Goal: Task Accomplishment & Management: Manage account settings

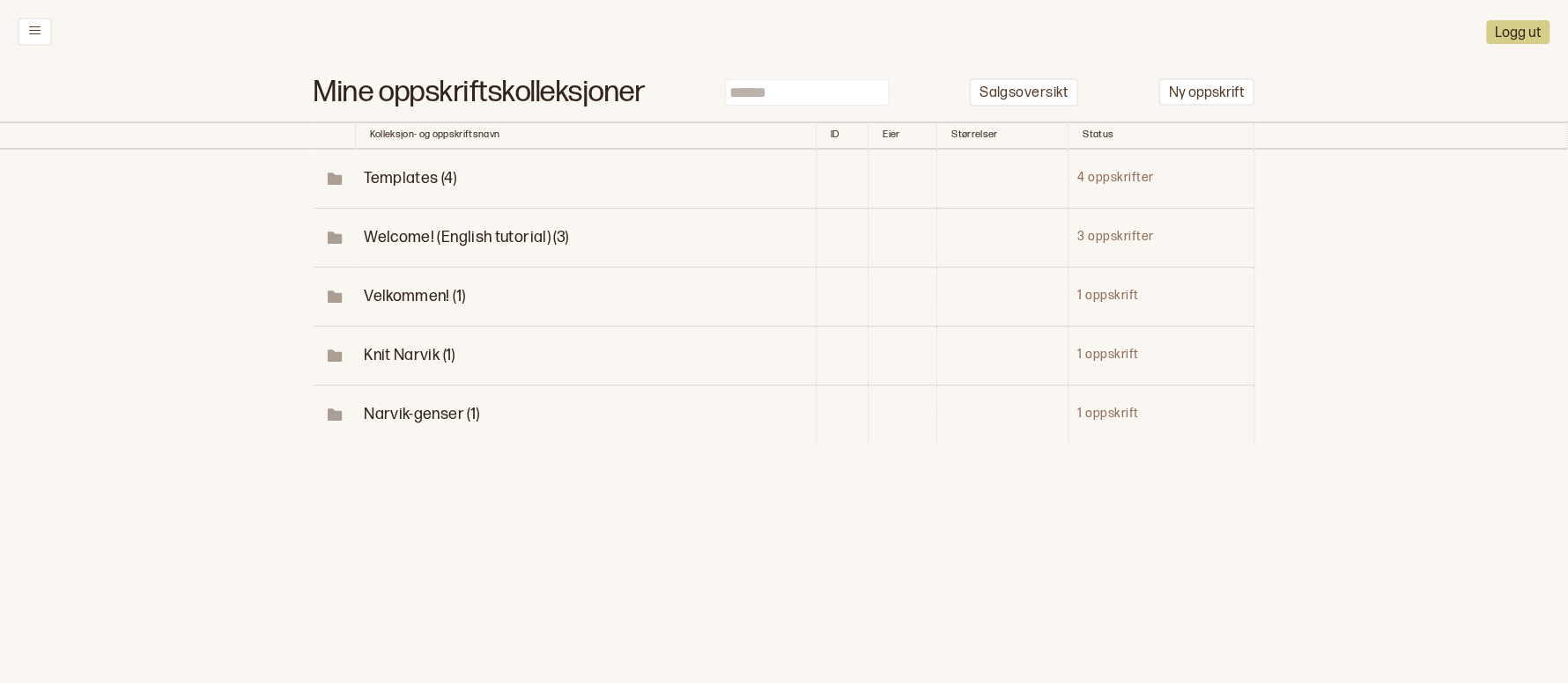
click at [38, 46] on div "Logg ut" at bounding box center [784, 32] width 1568 height 64
click at [39, 25] on icon at bounding box center [34, 30] width 13 height 13
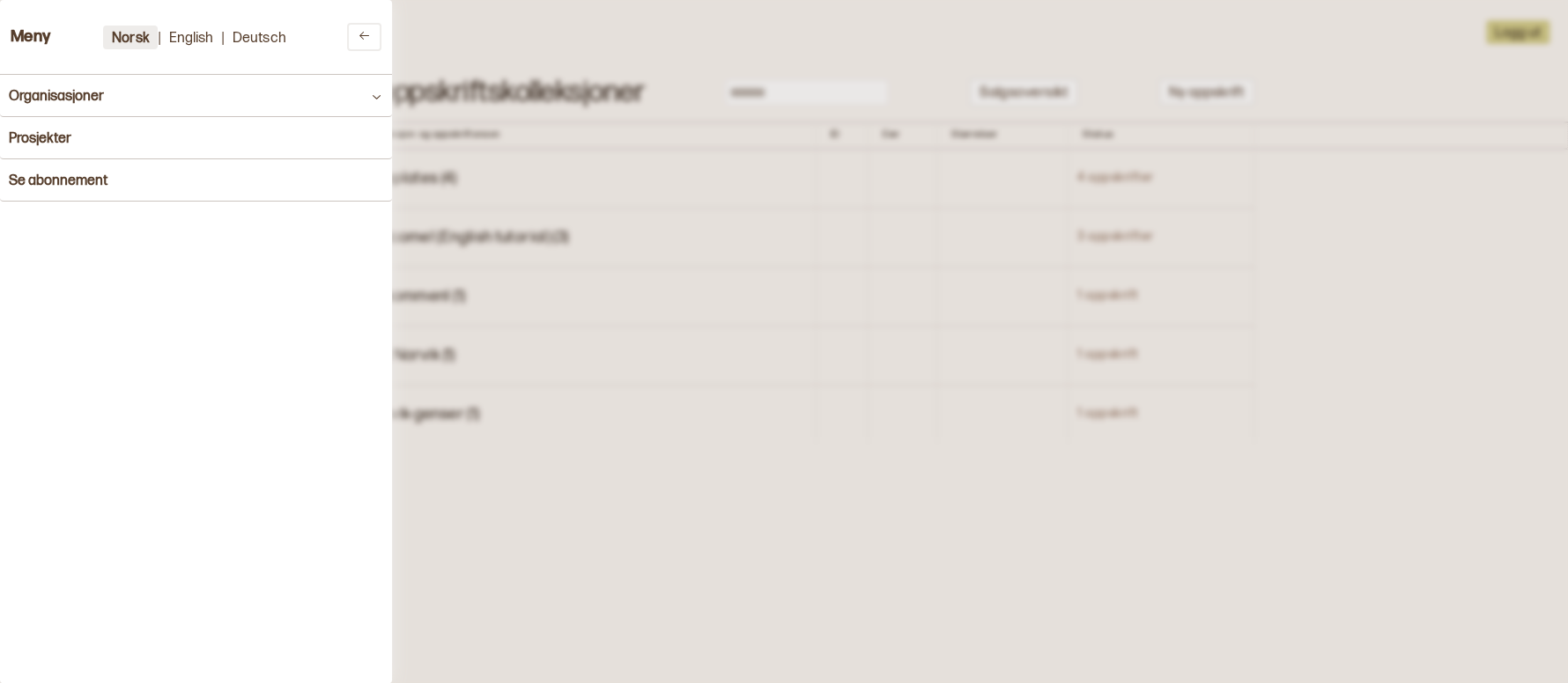
click at [121, 35] on button "Norsk" at bounding box center [131, 37] width 55 height 24
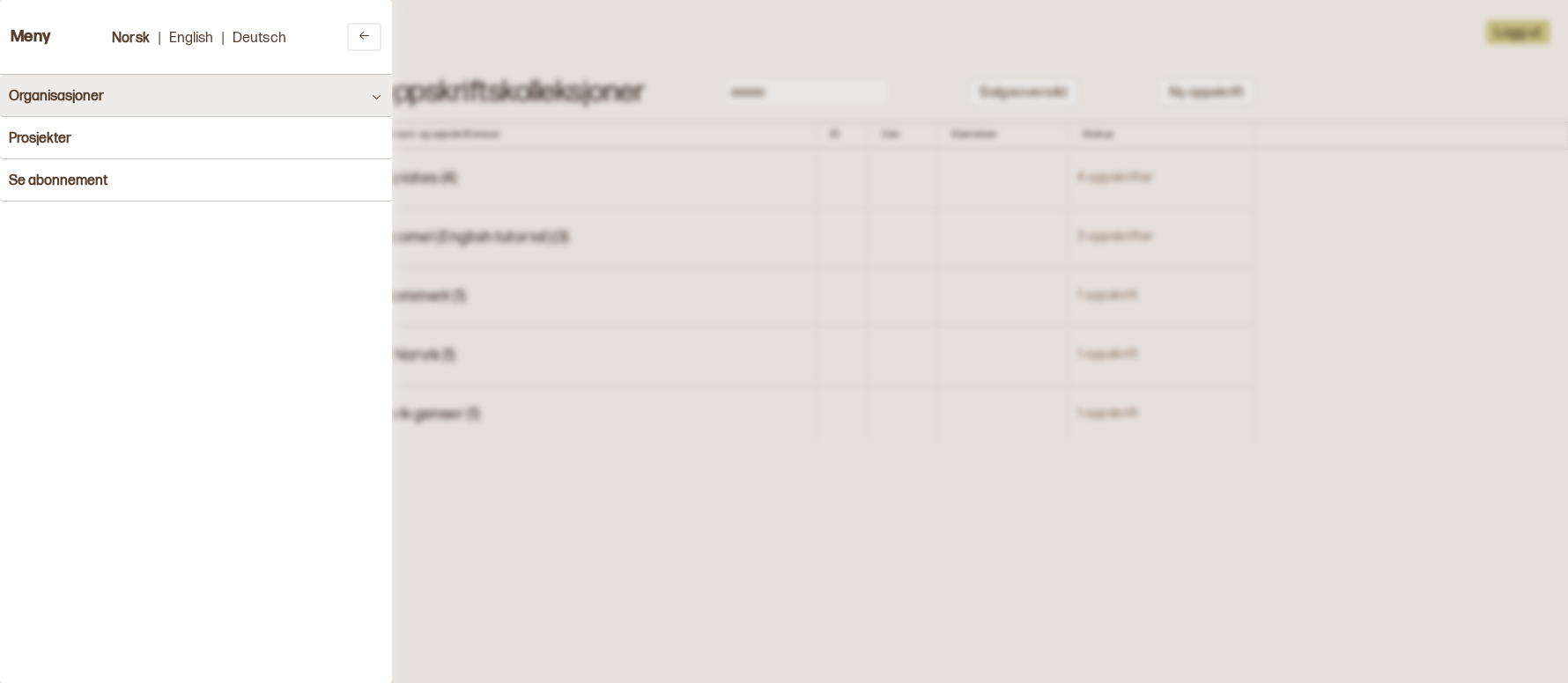
click at [46, 110] on button "Organisasjoner" at bounding box center [196, 96] width 392 height 42
click at [131, 109] on button "Organisasjoner" at bounding box center [196, 96] width 392 height 42
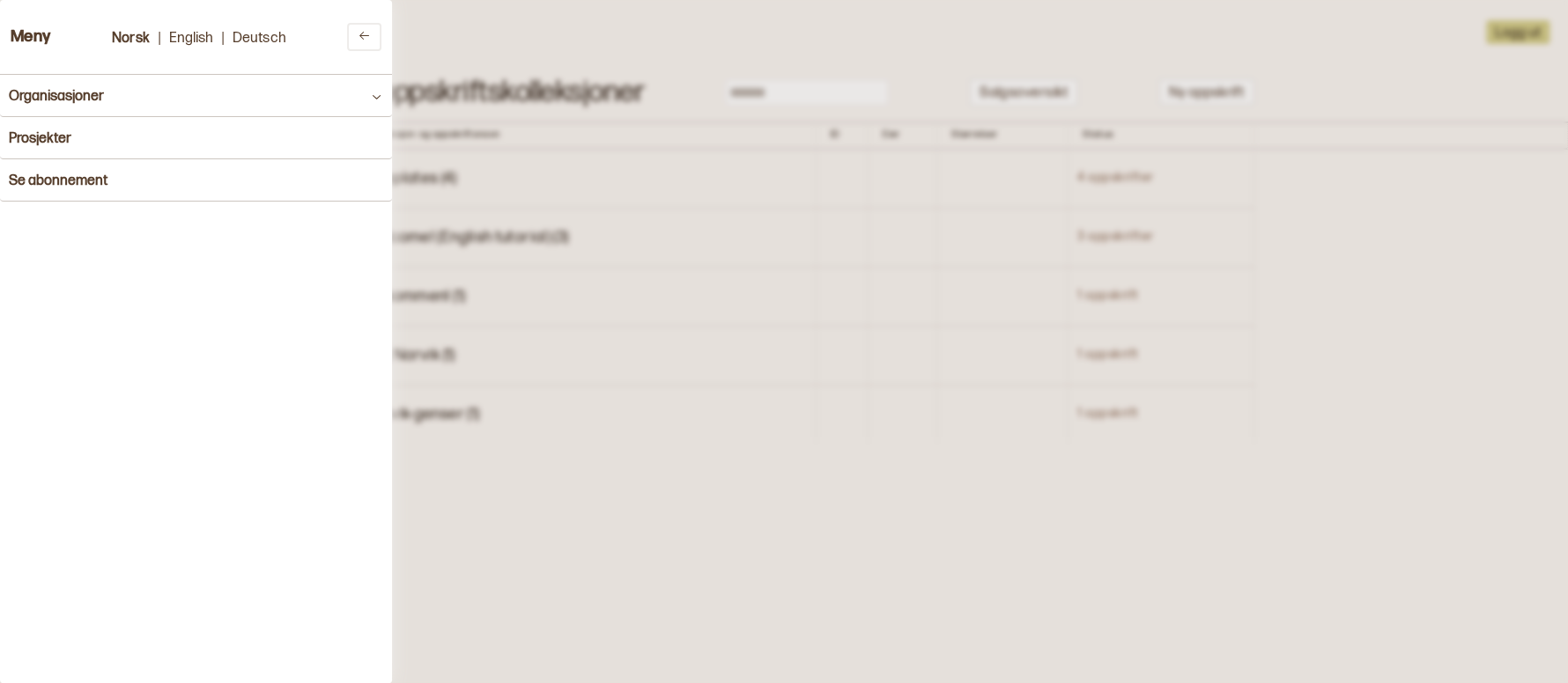
click at [33, 43] on h3 "Meny" at bounding box center [31, 37] width 41 height 19
click at [33, 30] on h3 "Meny" at bounding box center [31, 37] width 41 height 19
drag, startPoint x: 629, startPoint y: 409, endPoint x: 558, endPoint y: 313, distance: 119.4
click at [558, 313] on div at bounding box center [784, 342] width 1568 height 683
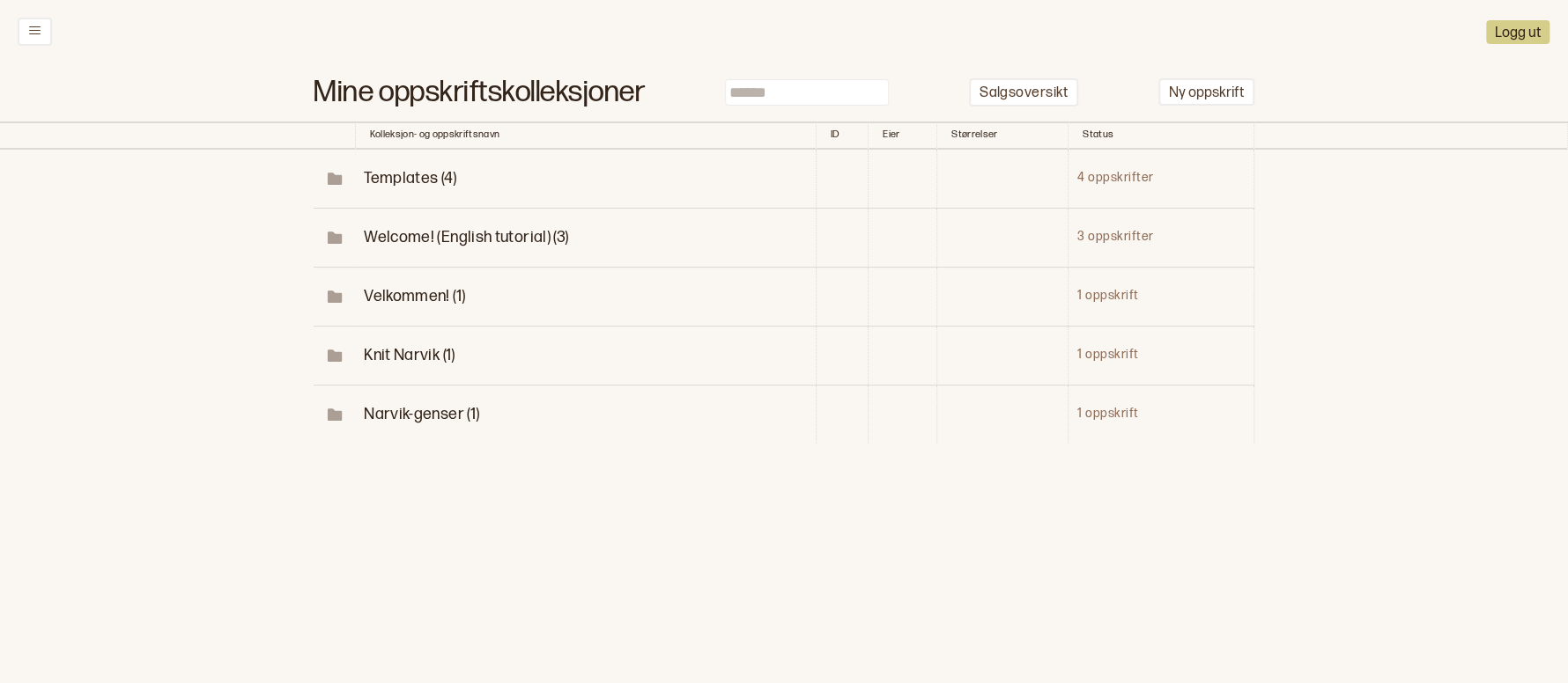
click at [1532, 32] on button "Logg ut" at bounding box center [1518, 32] width 64 height 24
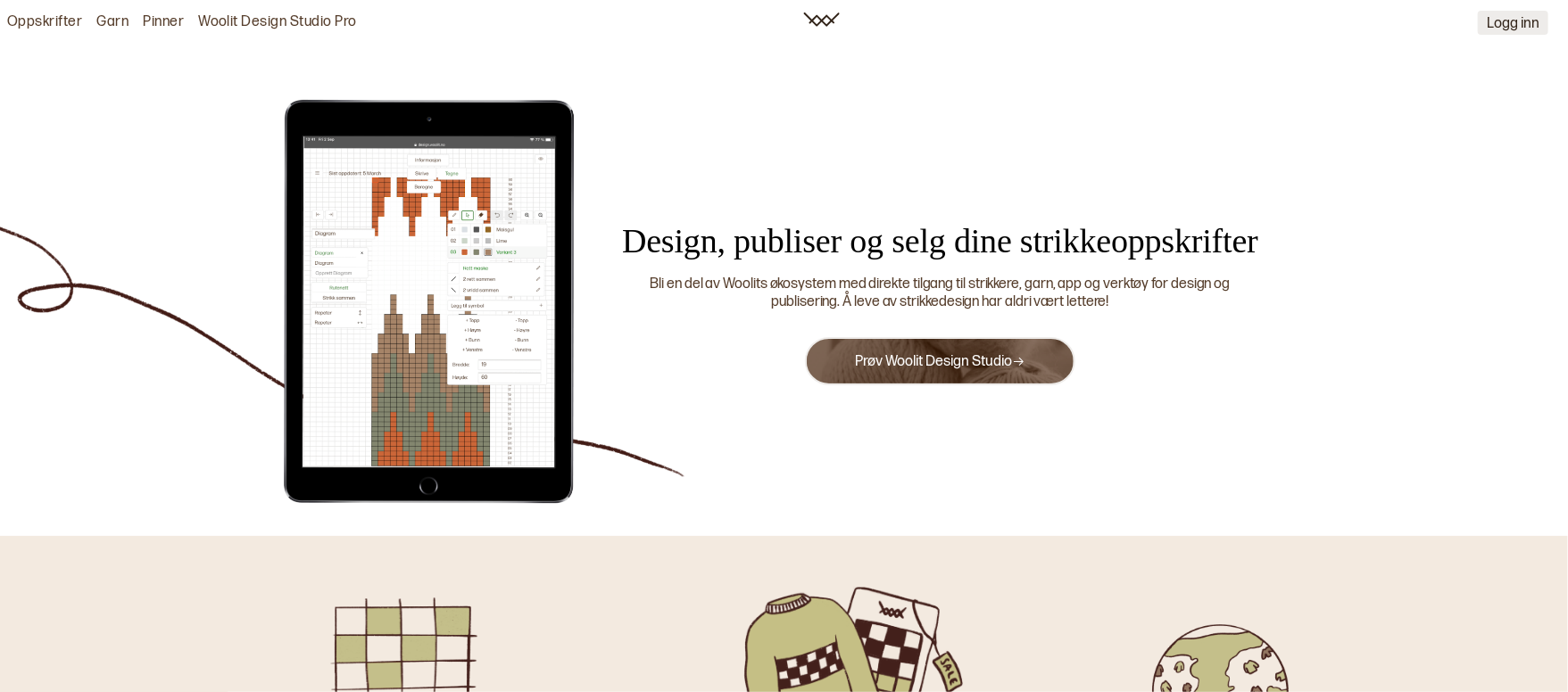
click at [1517, 21] on button "Logg inn" at bounding box center [1513, 22] width 71 height 24
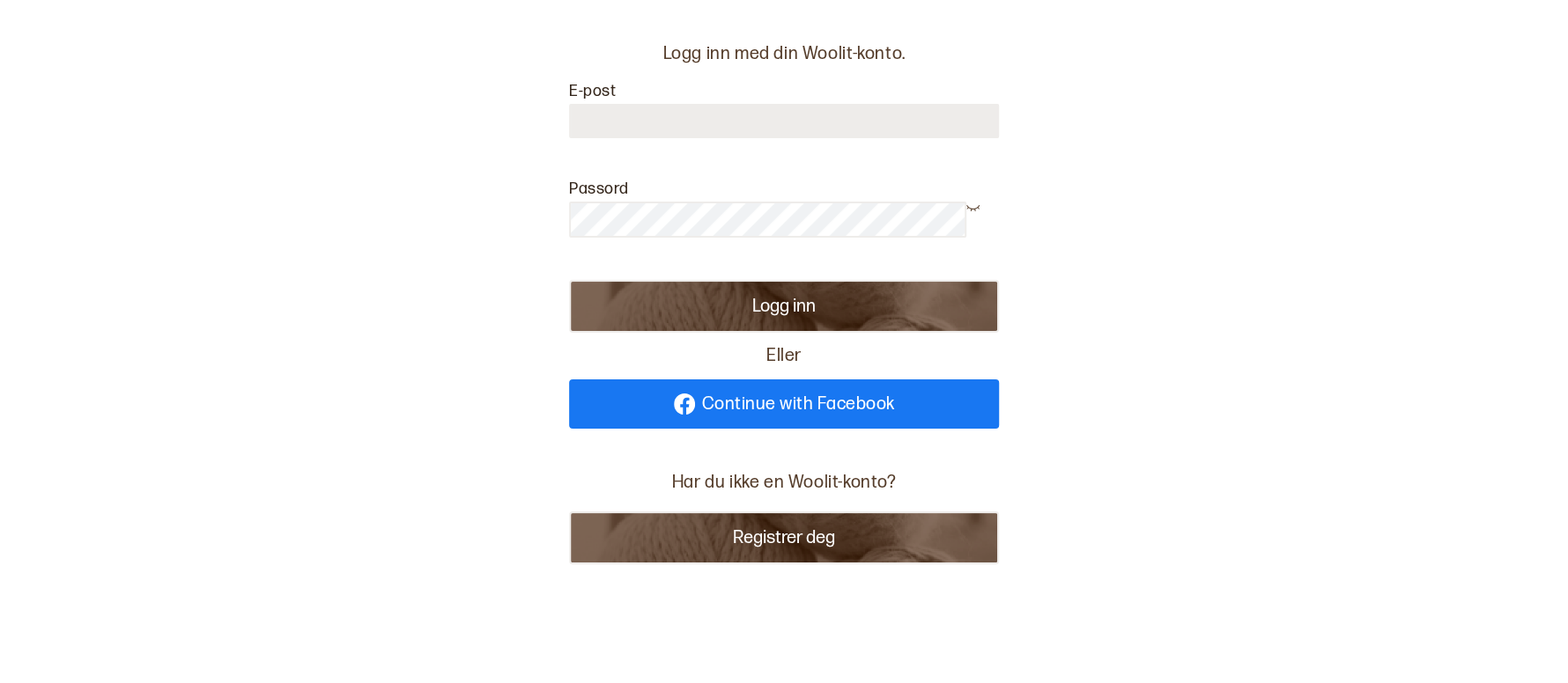
click at [701, 118] on input at bounding box center [784, 121] width 430 height 34
type input "**********"
click at [803, 303] on button "Logg inn" at bounding box center [784, 306] width 430 height 53
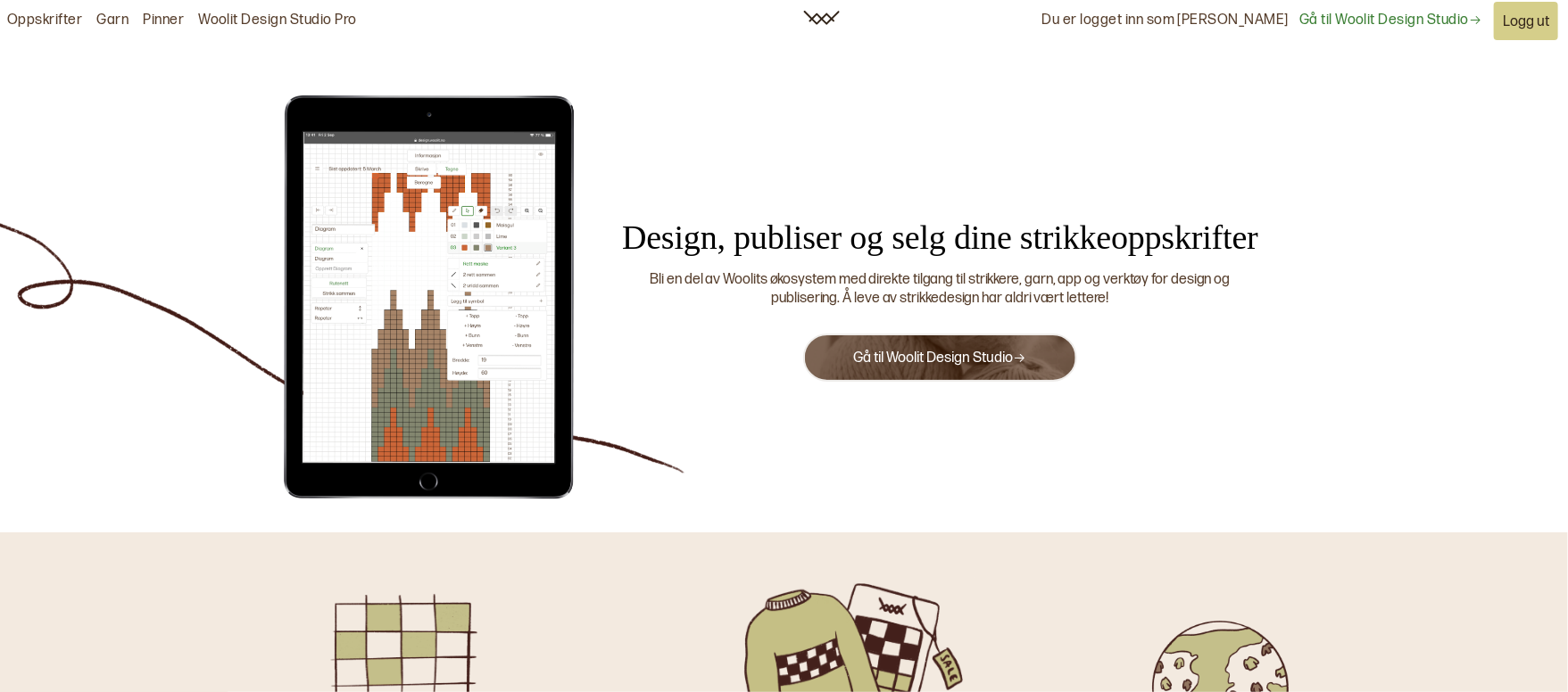
click at [1338, 26] on link "Gå til Woolit Design Studio" at bounding box center [1391, 21] width 183 height 19
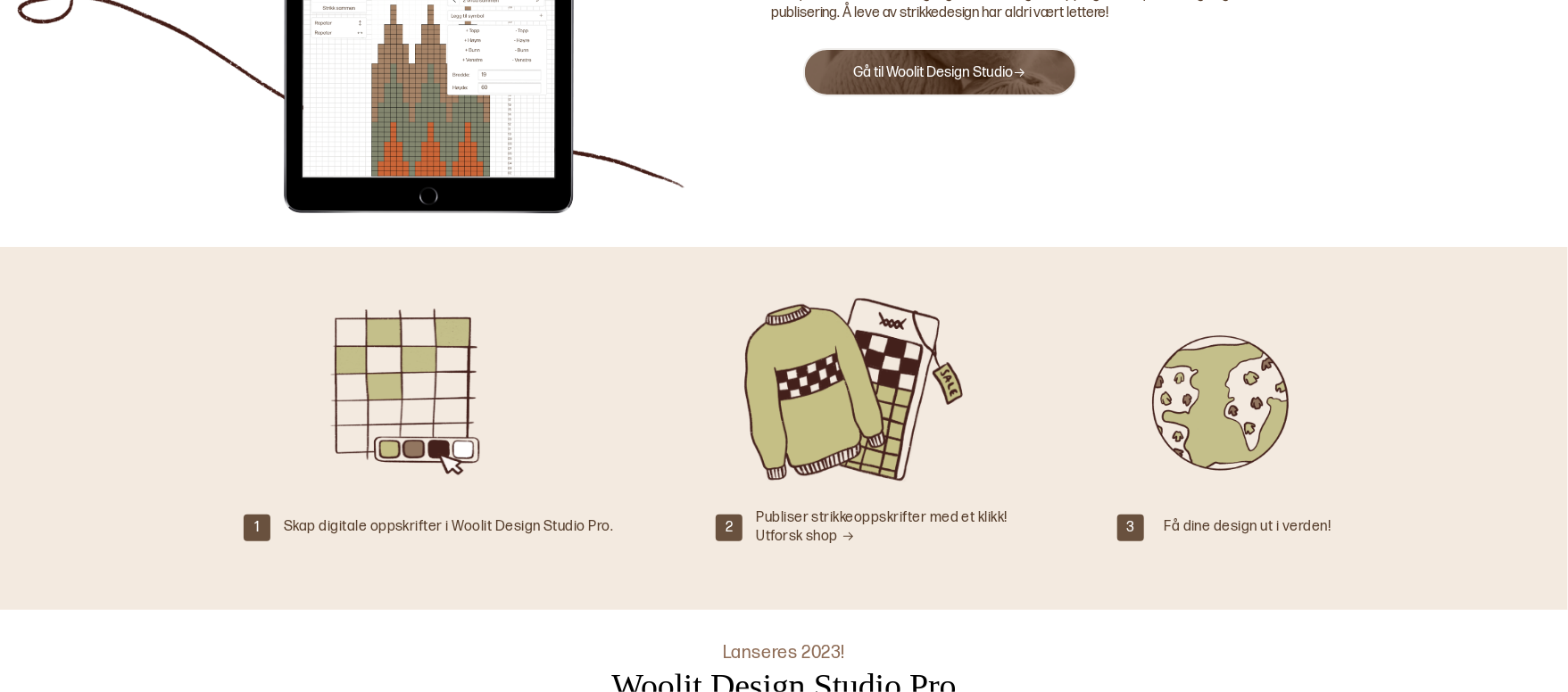
scroll to position [401, 0]
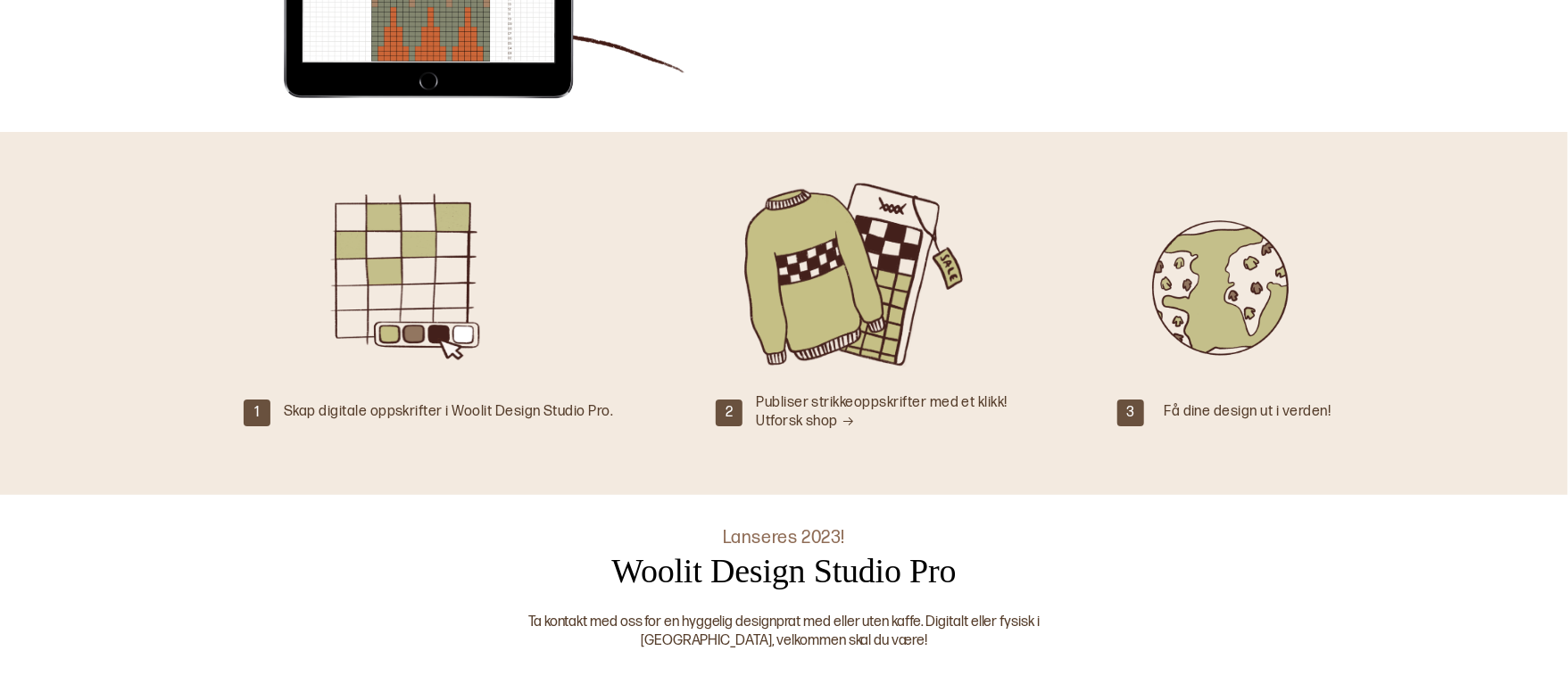
drag, startPoint x: 1101, startPoint y: 92, endPoint x: 719, endPoint y: 106, distance: 382.3
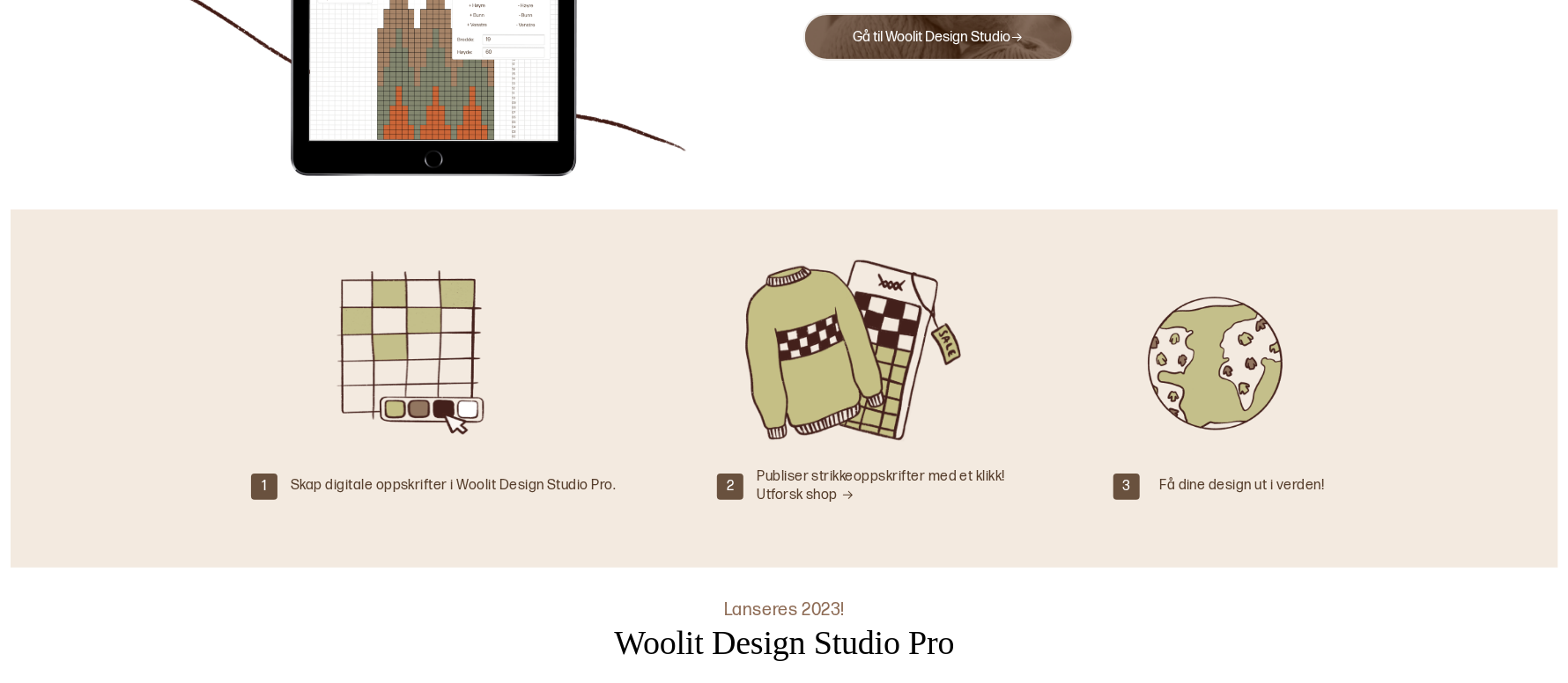
scroll to position [0, 0]
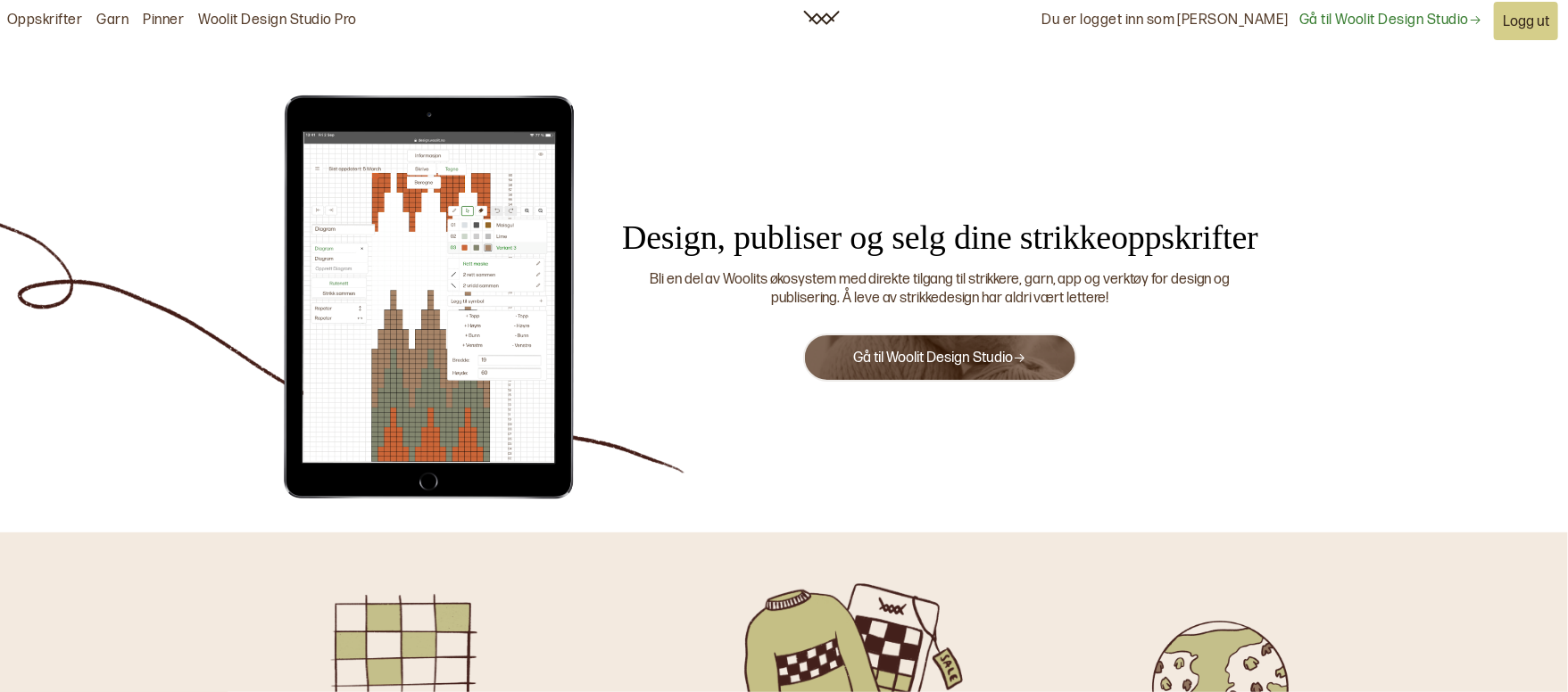
click at [1349, 15] on link "Gå til Woolit Design Studio" at bounding box center [1391, 21] width 183 height 19
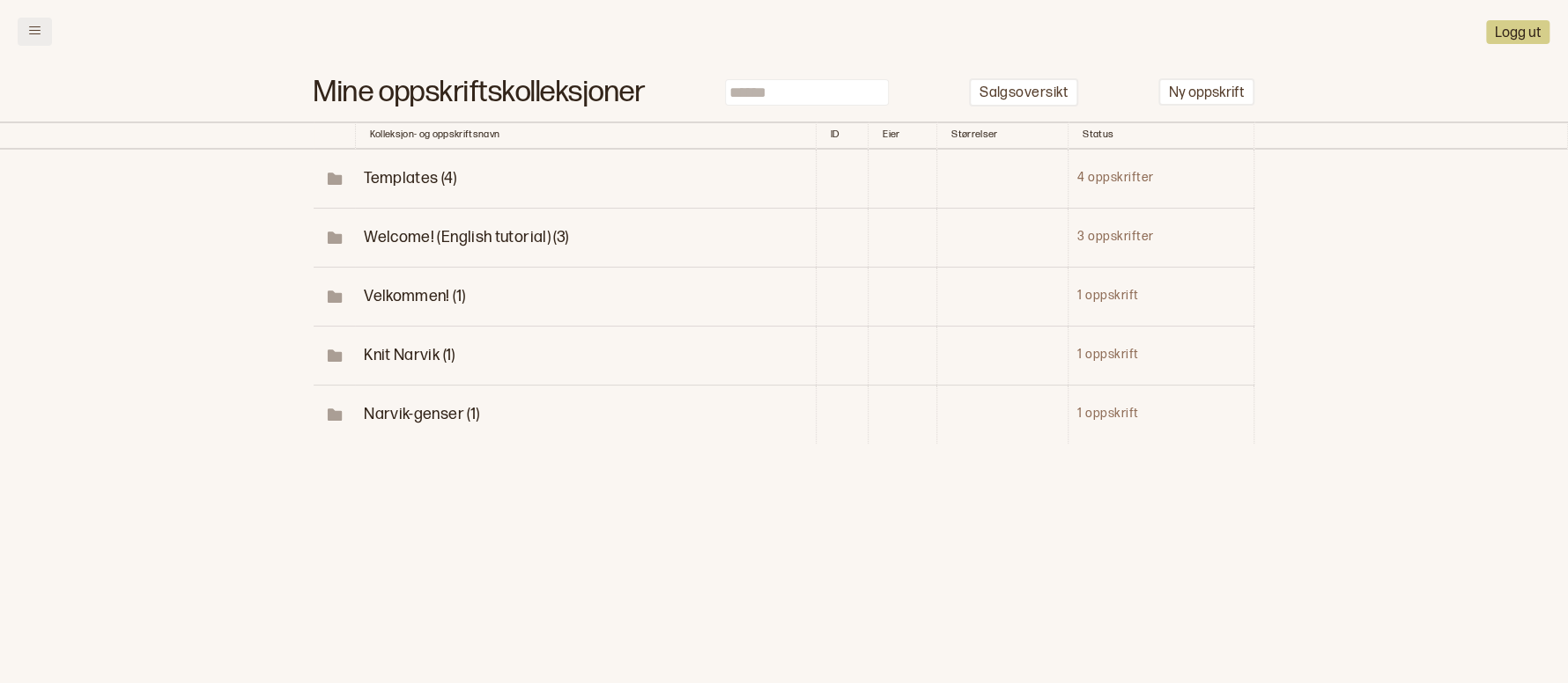
click at [34, 34] on icon at bounding box center [34, 30] width 13 height 13
click at [0, 0] on h3 "Meny" at bounding box center [0, 0] width 0 height 0
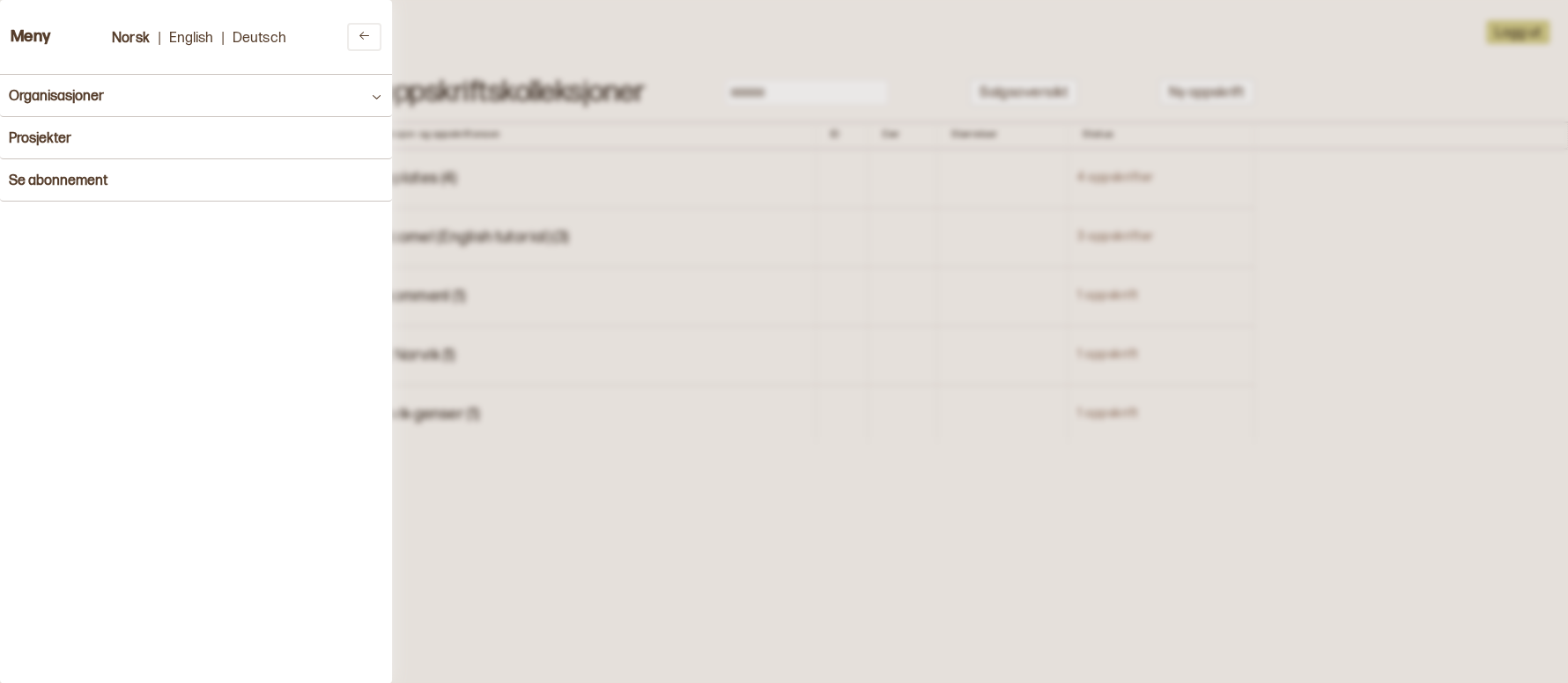
click at [642, 331] on div at bounding box center [784, 342] width 1568 height 683
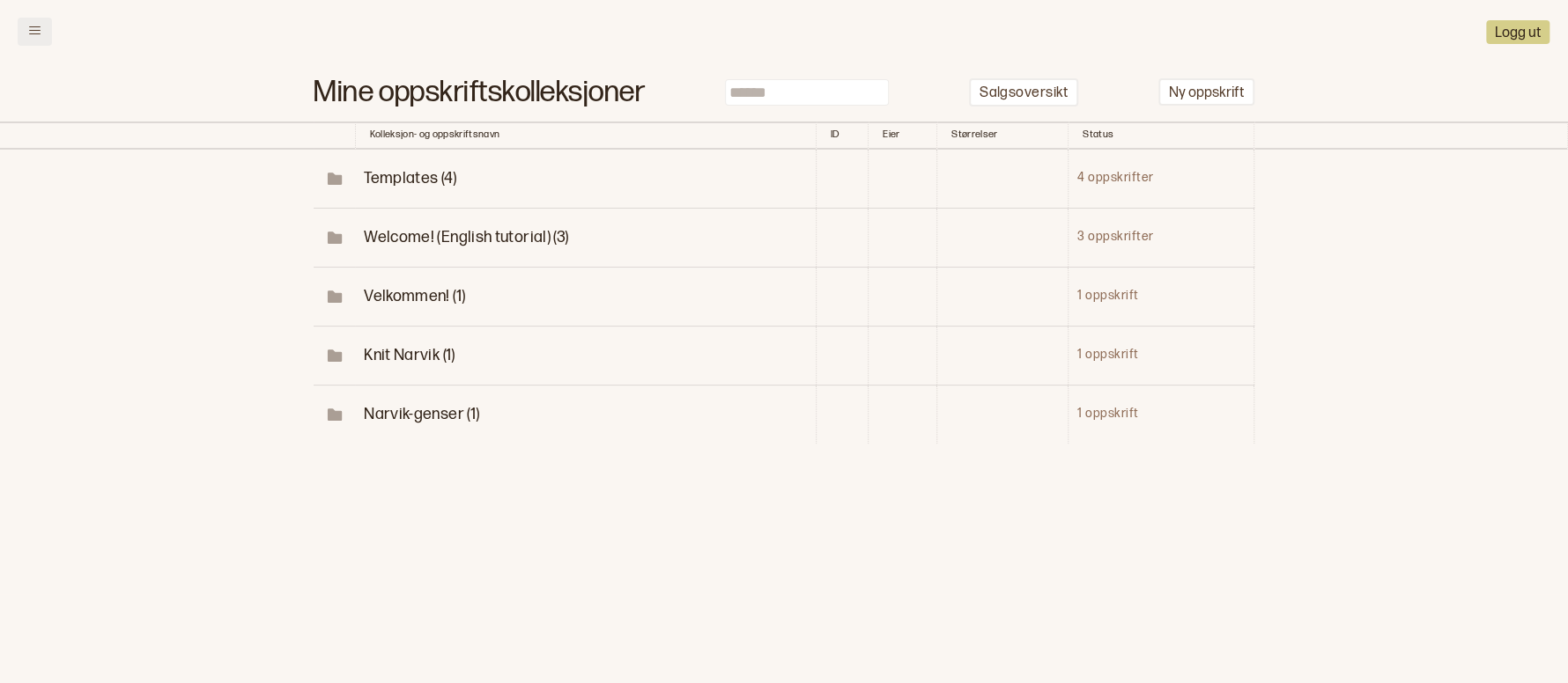
click at [26, 24] on button at bounding box center [34, 32] width 34 height 28
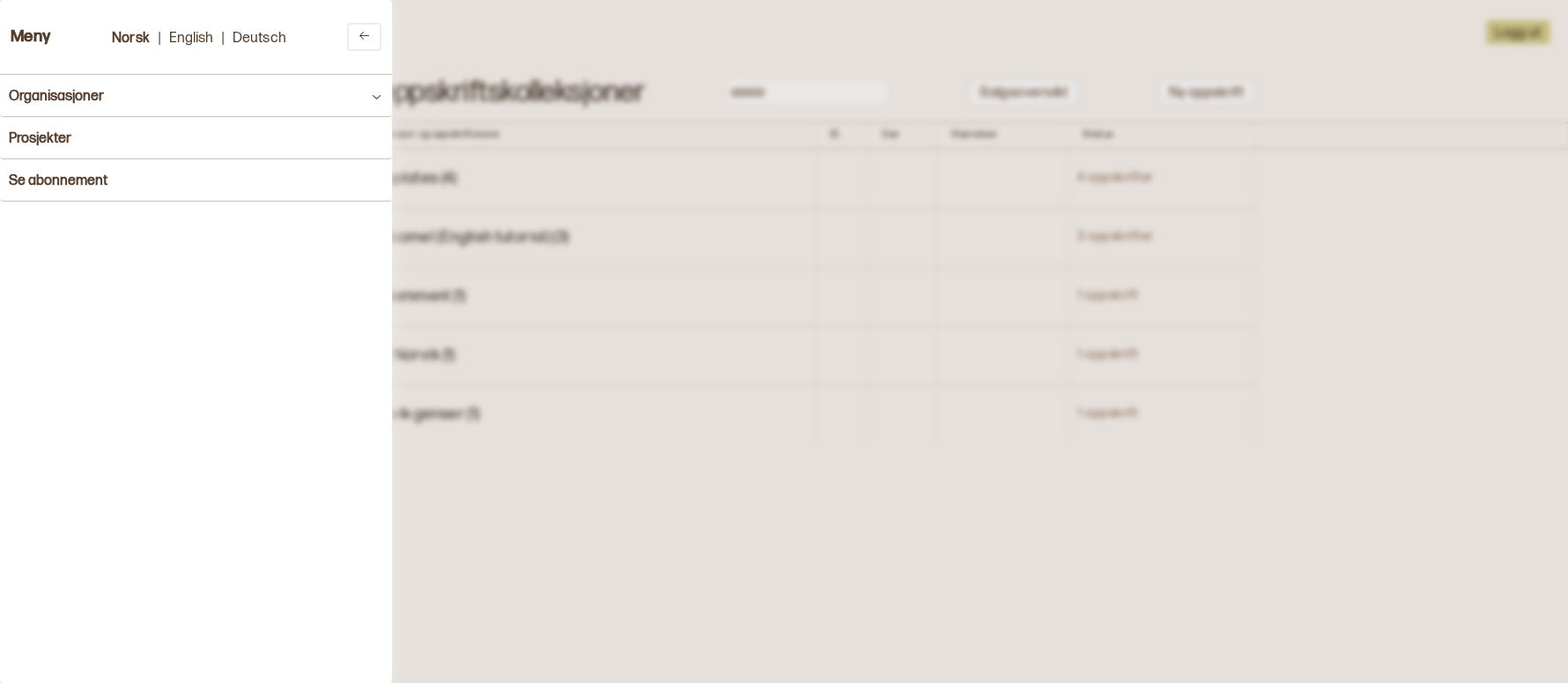
click at [712, 222] on div at bounding box center [784, 342] width 1568 height 683
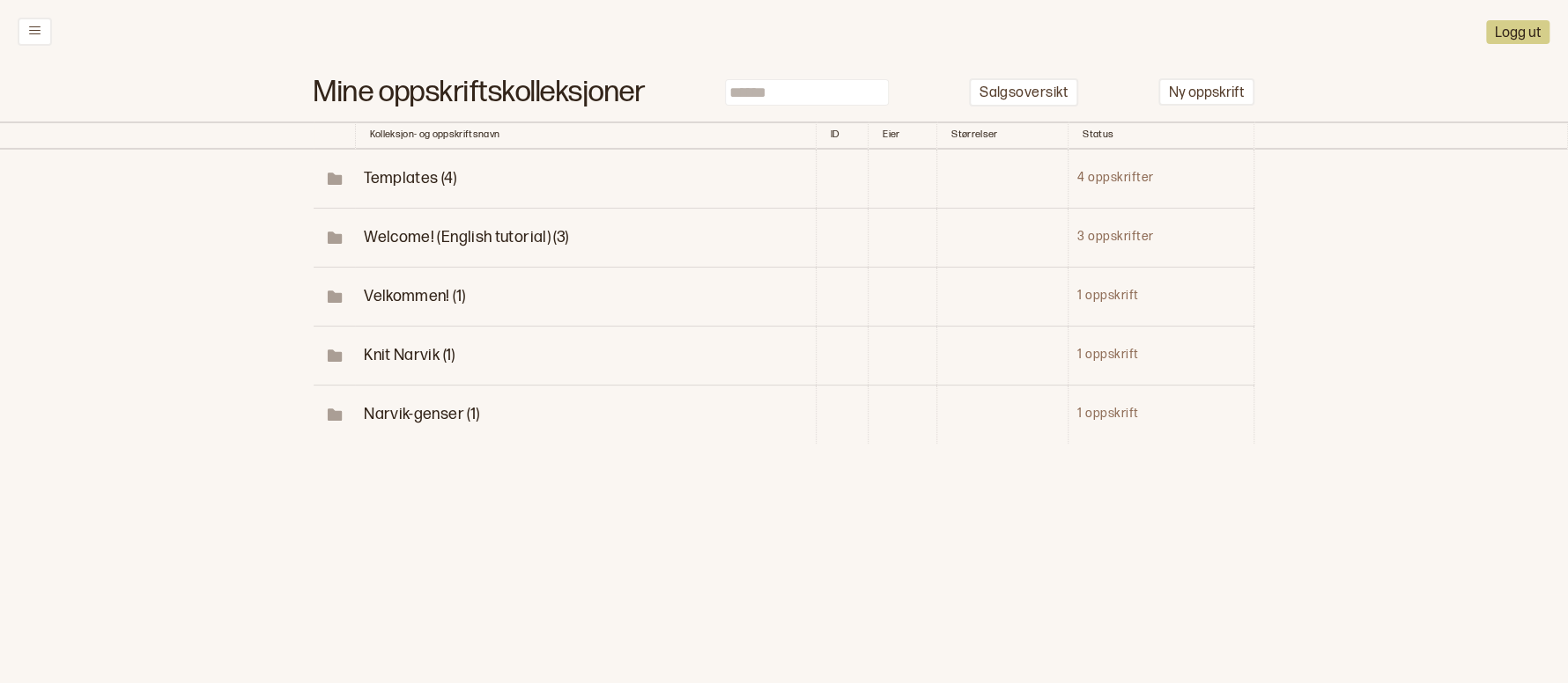
click at [1514, 44] on div "Logg ut" at bounding box center [784, 32] width 1568 height 64
click at [1504, 27] on button "Logg ut" at bounding box center [1518, 32] width 64 height 24
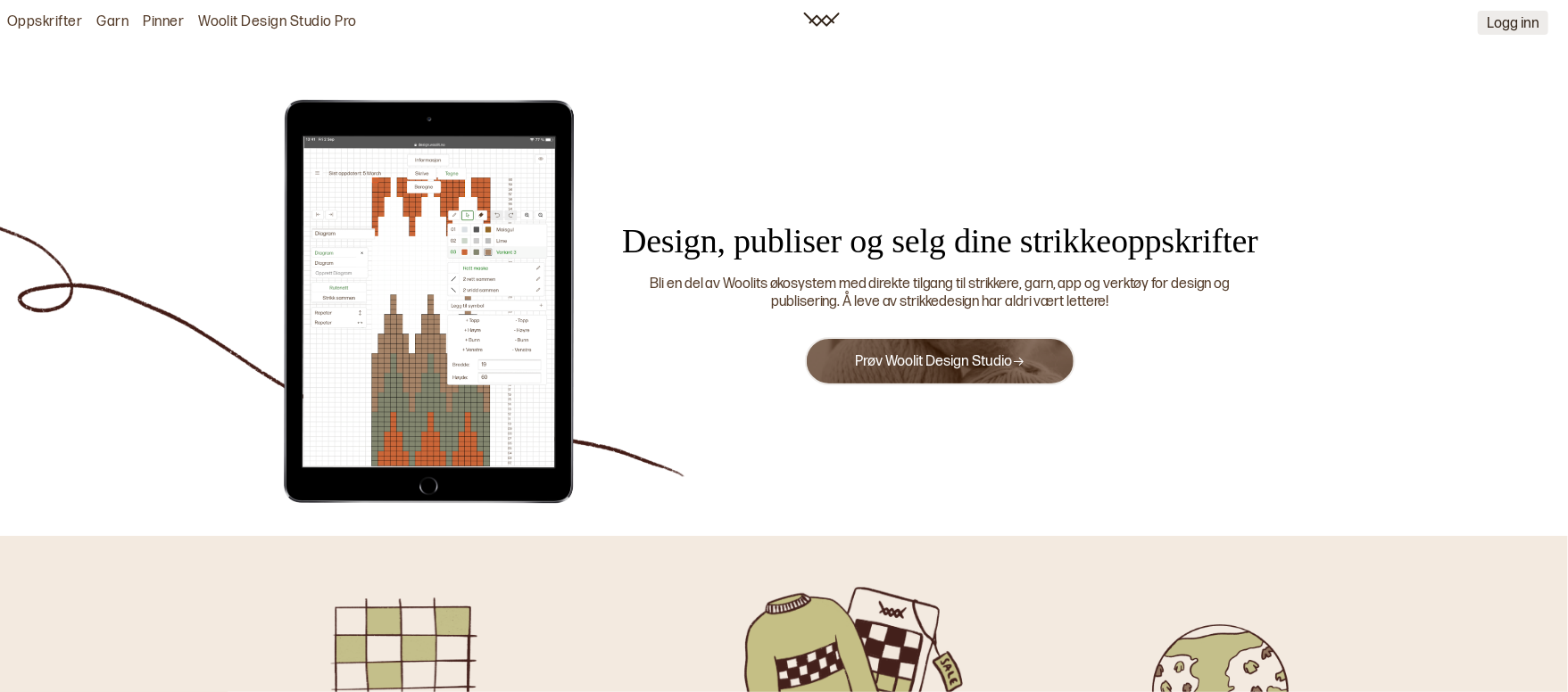
click at [1505, 19] on button "Logg inn" at bounding box center [1513, 22] width 71 height 24
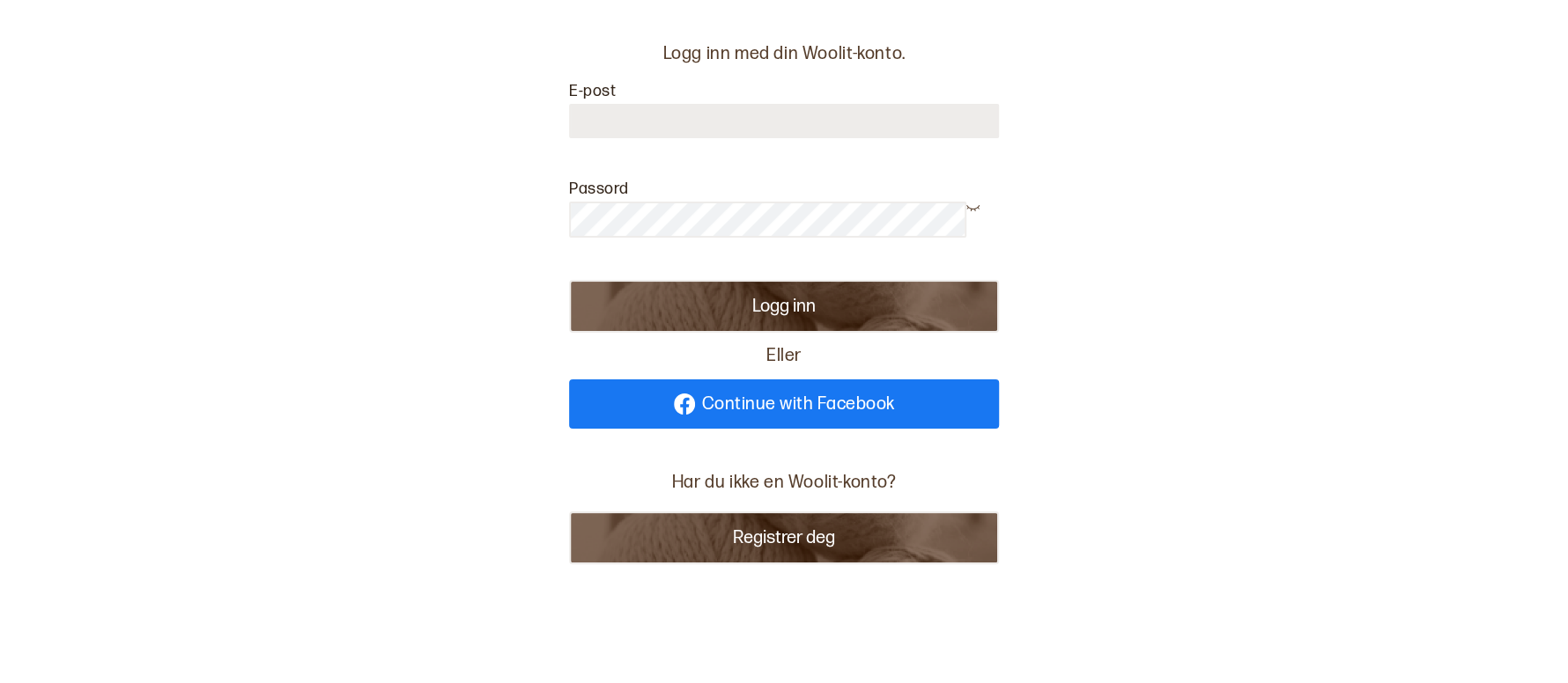
click at [749, 113] on input at bounding box center [784, 121] width 430 height 34
type input "********"
click at [389, 180] on div "Logg inn med din Woolit-konto. E-post ******** Passord Logg inn Eller Continue …" at bounding box center [784, 317] width 1568 height 634
click at [438, 231] on div "Logg inn med din Woolit-konto. E-post ******** Passord Logg inn Eller Continue …" at bounding box center [784, 317] width 1568 height 634
click at [810, 292] on button "Logg inn" at bounding box center [784, 306] width 430 height 53
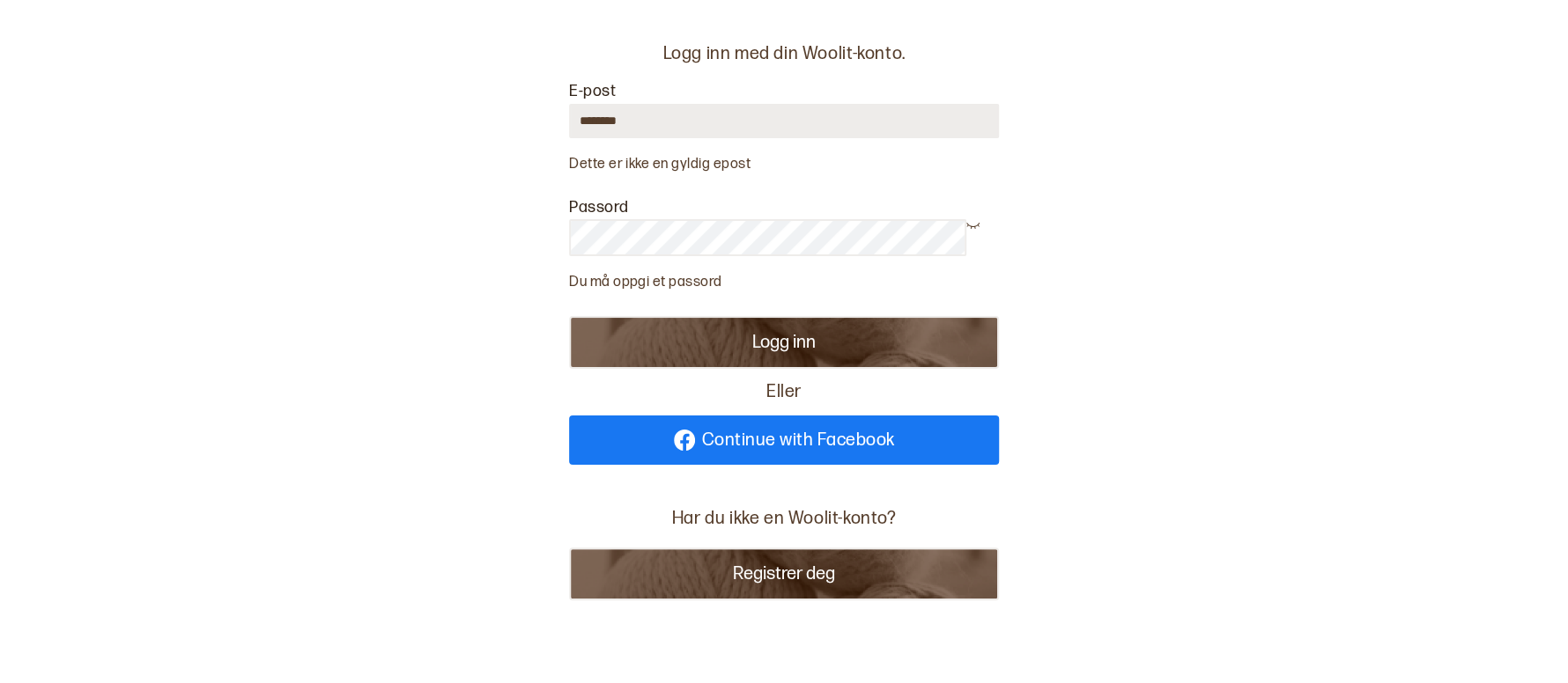
drag, startPoint x: 696, startPoint y: 124, endPoint x: 442, endPoint y: 85, distance: 257.0
click at [485, 94] on div "Logg inn med din Woolit-konto. E-post ******** Dette er ikke en gyldig epost Pa…" at bounding box center [784, 335] width 628 height 671
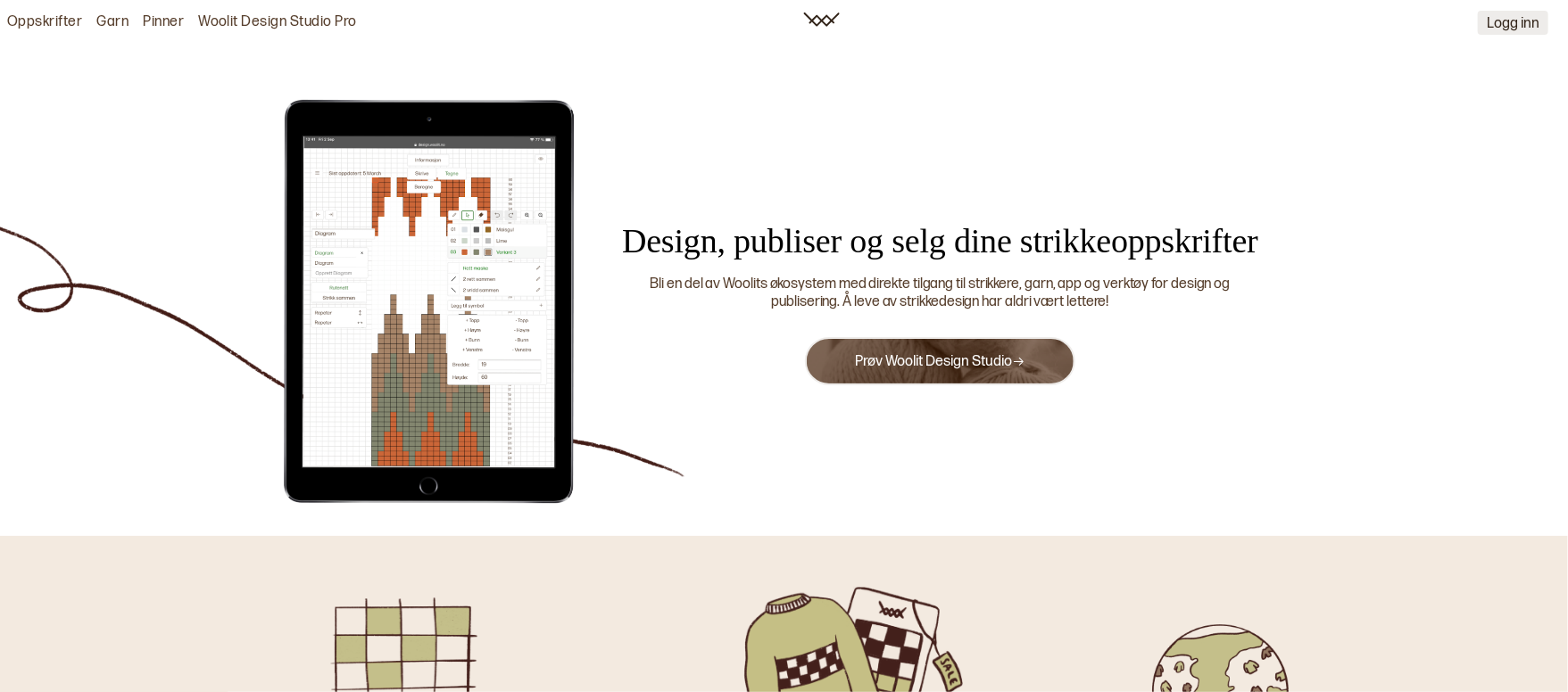
click at [1511, 21] on button "Logg inn" at bounding box center [1513, 22] width 71 height 24
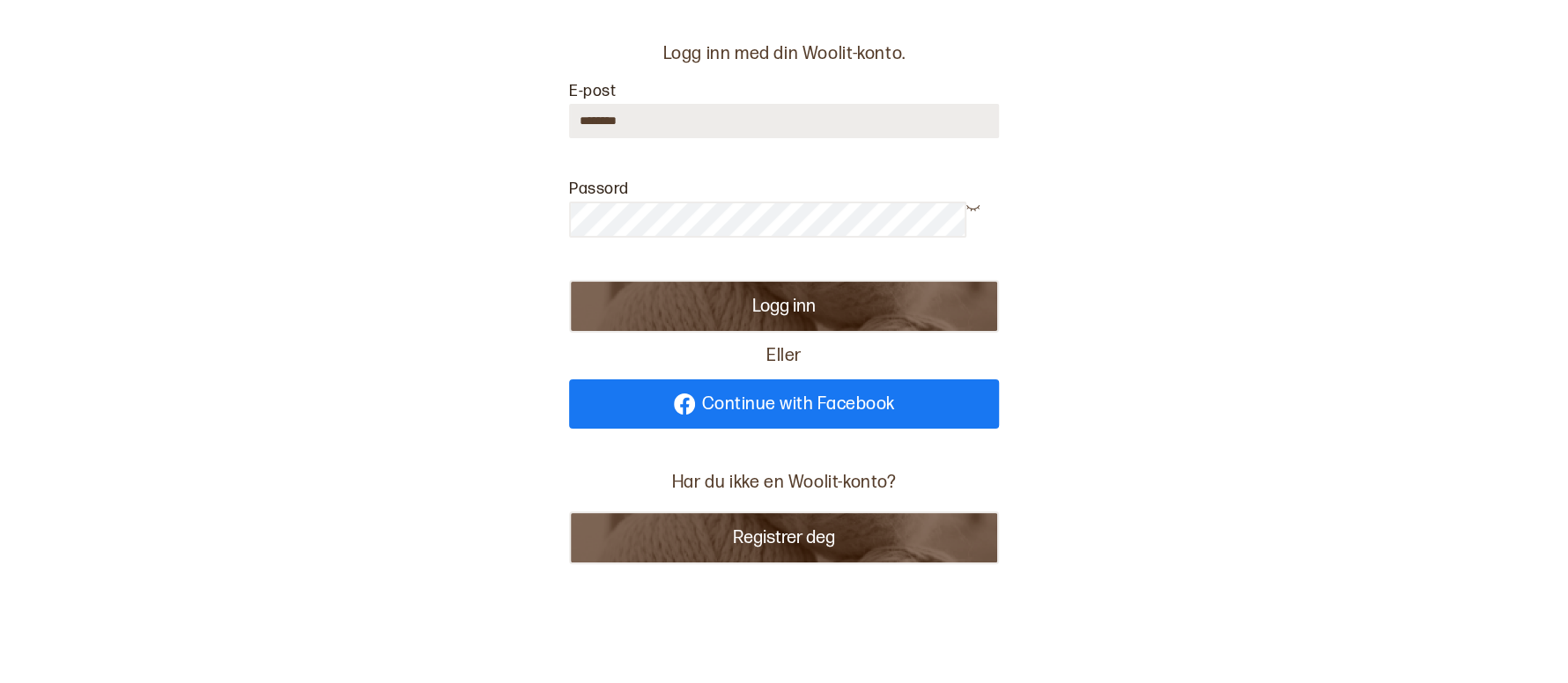
click at [849, 296] on button "Logg inn" at bounding box center [784, 306] width 430 height 53
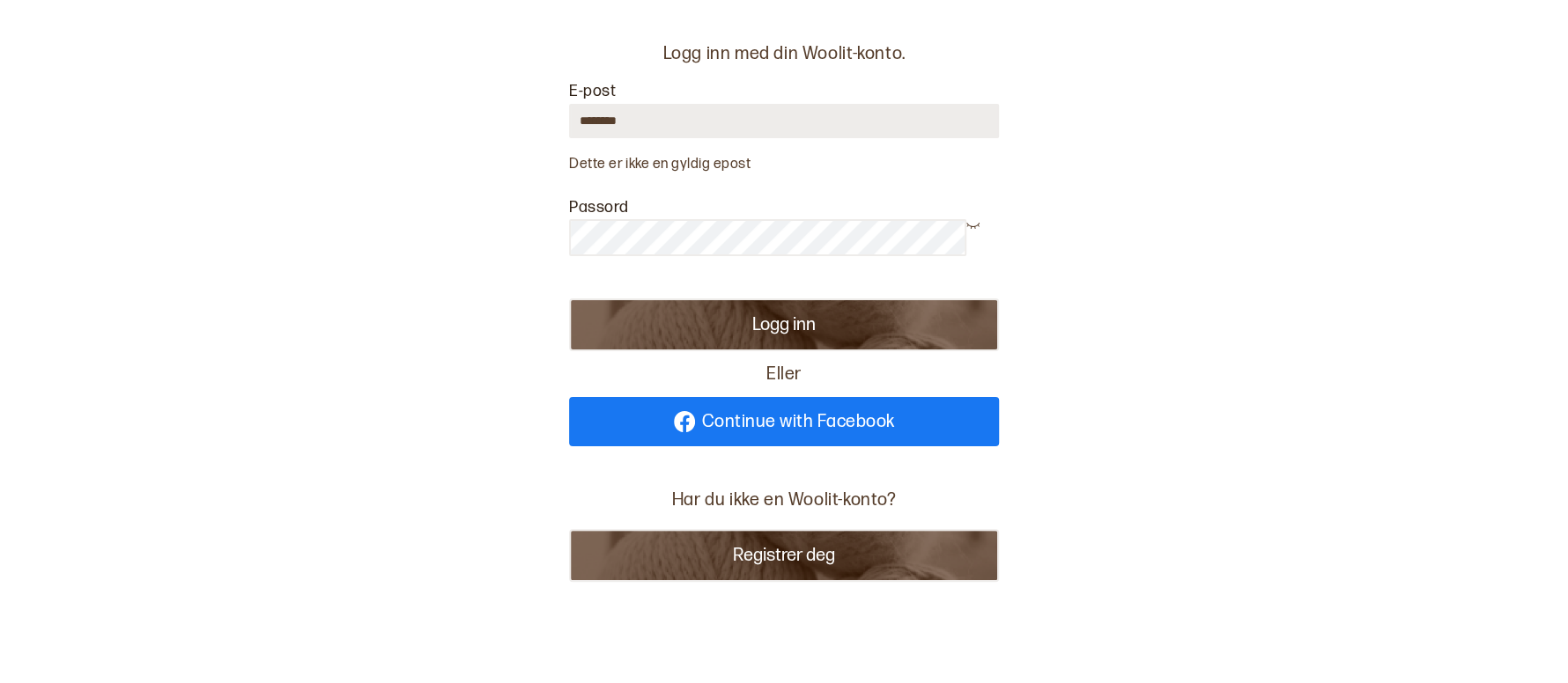
click at [736, 109] on input "********" at bounding box center [784, 121] width 430 height 34
drag, startPoint x: 736, startPoint y: 109, endPoint x: 418, endPoint y: 72, distance: 320.1
click at [430, 72] on div "Logg inn med din Woolit-konto. E-post ******** Dette er ikke en gyldig epost Pa…" at bounding box center [784, 326] width 1568 height 652
type input "**********"
click at [721, 307] on button "Logg inn" at bounding box center [784, 325] width 430 height 53
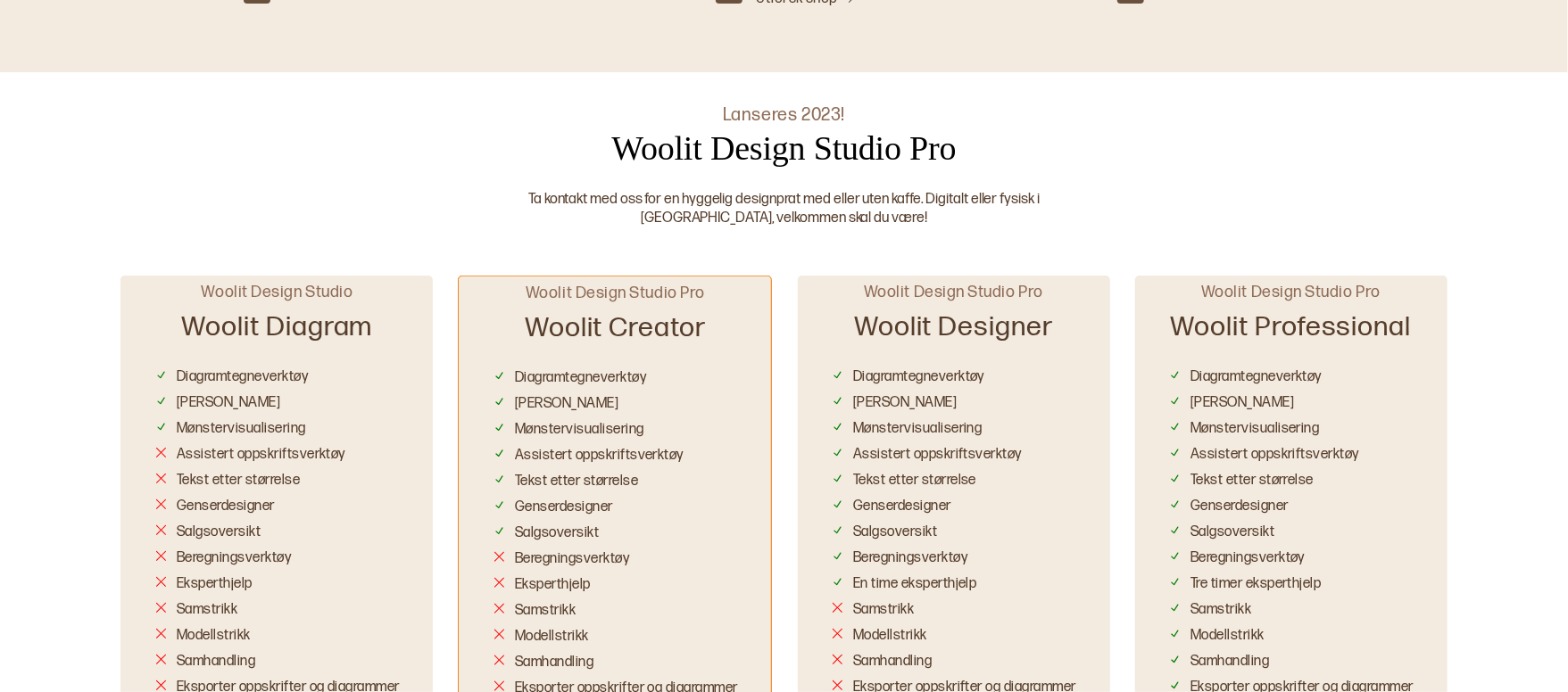
scroll to position [823, 0]
